Goal: Navigation & Orientation: Understand site structure

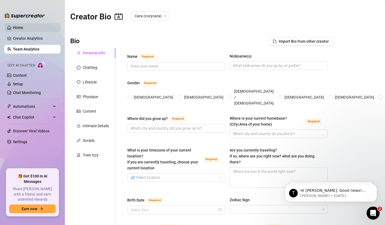
click at [20, 28] on link "Home" at bounding box center [18, 27] width 10 height 4
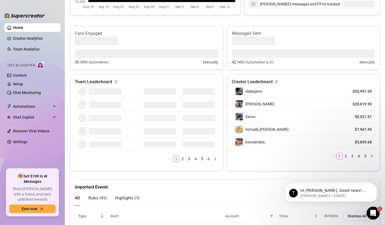
scroll to position [205, 0]
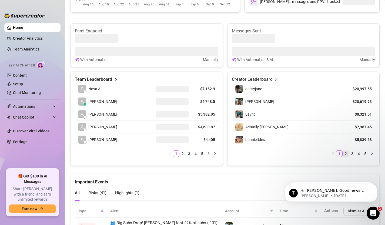
click at [348, 155] on link "2" at bounding box center [346, 154] width 6 height 6
click at [353, 153] on link "3" at bounding box center [353, 154] width 6 height 6
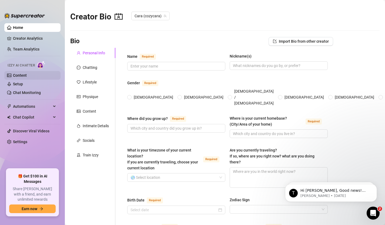
click at [27, 78] on link "Content" at bounding box center [20, 75] width 14 height 4
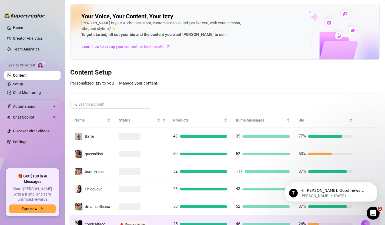
scroll to position [110, 0]
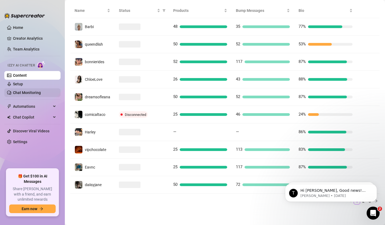
click at [29, 92] on link "Chat Monitoring" at bounding box center [27, 93] width 28 height 4
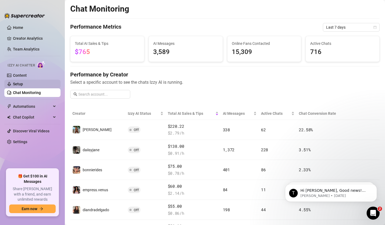
click at [23, 82] on link "Setup" at bounding box center [18, 84] width 10 height 4
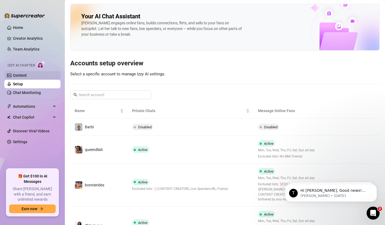
click at [27, 73] on link "Content" at bounding box center [20, 75] width 14 height 4
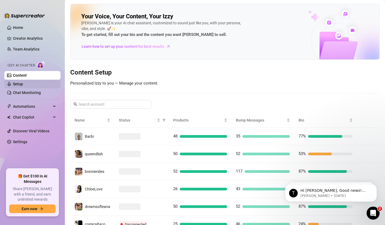
click at [23, 84] on link "Setup" at bounding box center [18, 84] width 10 height 4
